Goal: Information Seeking & Learning: Understand process/instructions

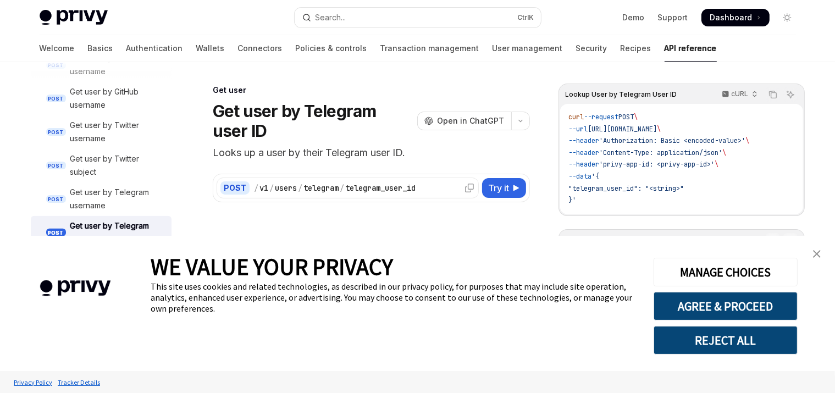
click at [416, 186] on div "telegram_user_id" at bounding box center [380, 187] width 70 height 11
drag, startPoint x: 431, startPoint y: 185, endPoint x: 352, endPoint y: 186, distance: 78.6
click at [352, 186] on div "/ v1 / users / telegram / telegram_user_id" at bounding box center [364, 187] width 221 height 11
click at [505, 191] on span "Try it" at bounding box center [499, 187] width 21 height 13
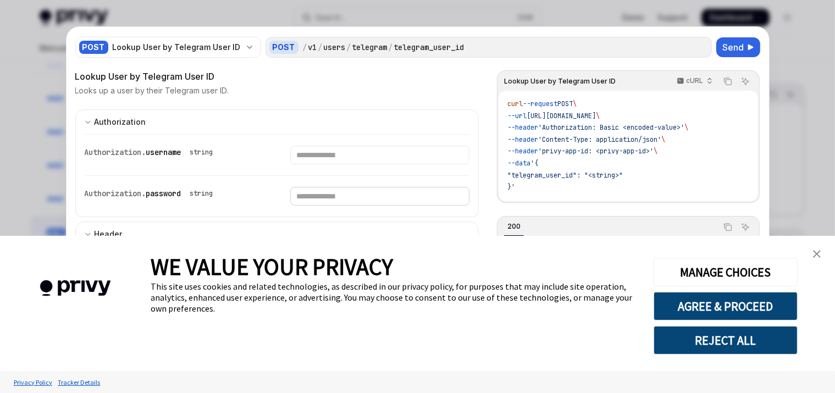
click at [336, 187] on input "Enter password" at bounding box center [379, 196] width 179 height 19
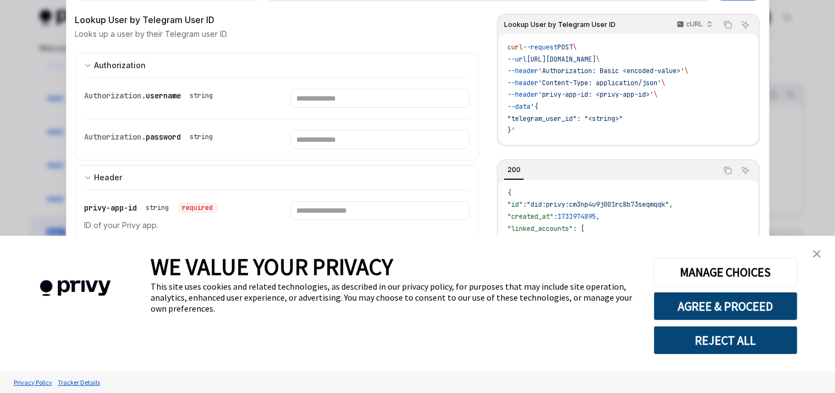
click at [102, 145] on div "Authorization. password string" at bounding box center [174, 139] width 179 height 19
click at [0, 116] on div at bounding box center [417, 196] width 835 height 393
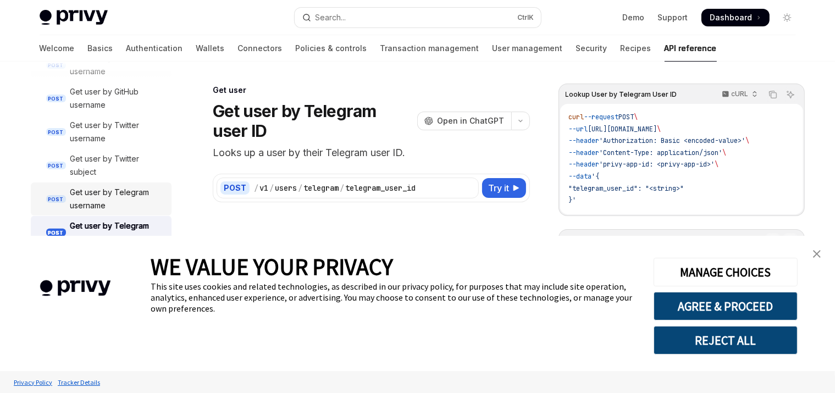
click at [103, 199] on div "Get user by Telegram username" at bounding box center [117, 199] width 95 height 26
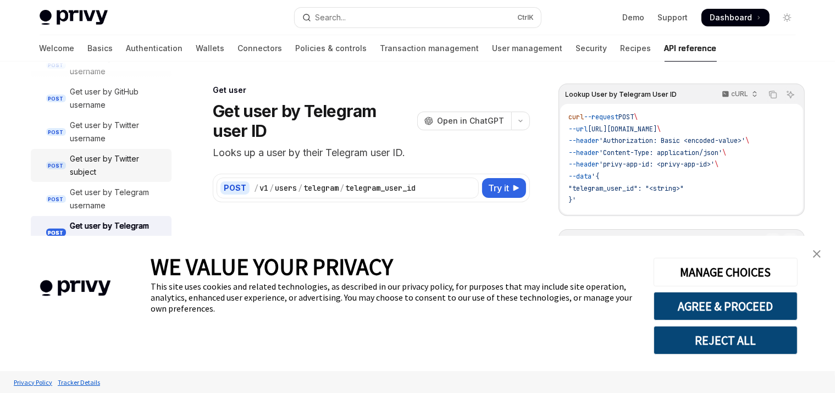
type textarea "*"
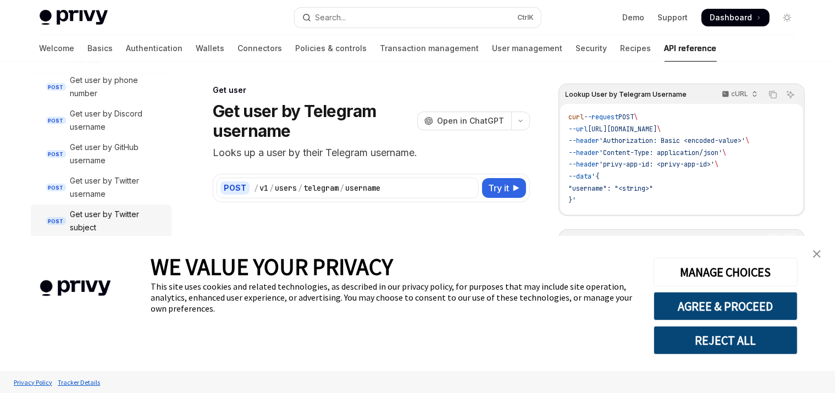
scroll to position [1132, 0]
